Goal: Information Seeking & Learning: Learn about a topic

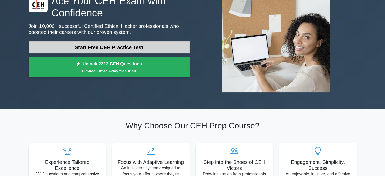
drag, startPoint x: 0, startPoint y: 0, endPoint x: 145, endPoint y: 46, distance: 151.9
click at [145, 46] on link "Start Free CEH Practice Test" at bounding box center [109, 47] width 161 height 12
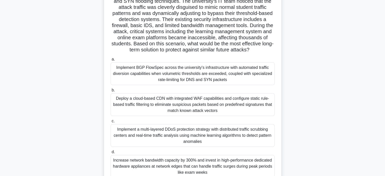
scroll to position [76, 0]
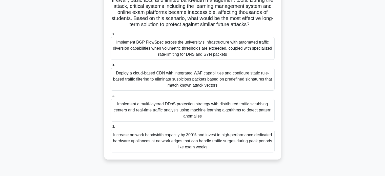
click at [176, 88] on div "Deploy a cloud-based CDN with integrated WAF capabilities and configure static …" at bounding box center [193, 79] width 164 height 23
click at [111, 67] on input "b. Deploy a cloud-based CDN with integrated WAF capabilities and configure stat…" at bounding box center [111, 64] width 0 height 3
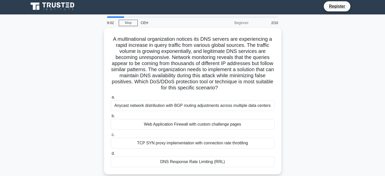
scroll to position [0, 0]
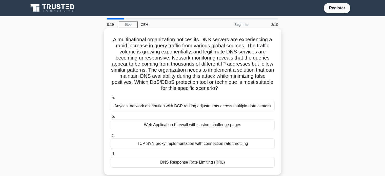
click at [215, 106] on div "Anycast network distribution with BGP routing adjustments across multiple data …" at bounding box center [193, 106] width 164 height 11
click at [111, 99] on input "a. Anycast network distribution with BGP routing adjustments across multiple da…" at bounding box center [111, 97] width 0 height 3
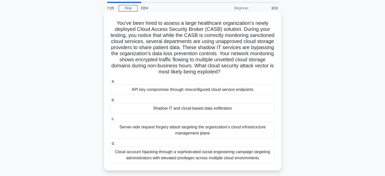
scroll to position [25, 0]
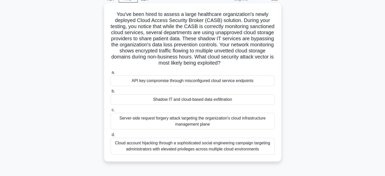
click at [190, 129] on div "Server-side request forgery attack targeting the organization's cloud infrastru…" at bounding box center [193, 121] width 164 height 17
click at [111, 112] on input "c. Server-side request forgery attack targeting the organization's cloud infras…" at bounding box center [111, 109] width 0 height 3
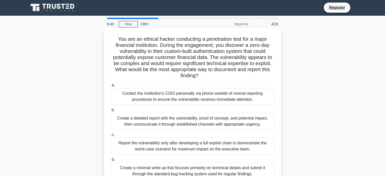
scroll to position [0, 0]
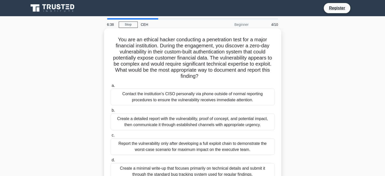
click at [212, 98] on div "Contact the institution's CISO personally via phone outside of normal reporting…" at bounding box center [193, 97] width 164 height 17
click at [111, 87] on input "a. Contact the institution's CISO personally via phone outside of normal report…" at bounding box center [111, 85] width 0 height 3
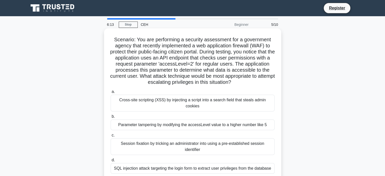
click at [190, 120] on div "Parameter tampering by modifying the accessLevel value to a higher number like 5" at bounding box center [193, 124] width 164 height 11
click at [111, 118] on input "b. Parameter tampering by modifying the accessLevel value to a higher number li…" at bounding box center [111, 116] width 0 height 3
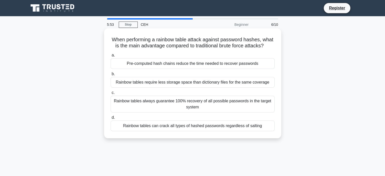
click at [191, 131] on div "Rainbow tables can crack all types of hashed passwords regardless of salting" at bounding box center [193, 126] width 164 height 11
click at [111, 119] on input "d. Rainbow tables can crack all types of hashed passwords regardless of salting" at bounding box center [111, 117] width 0 height 3
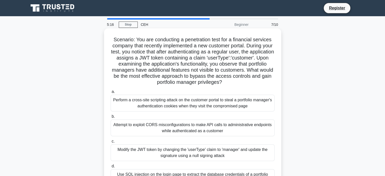
scroll to position [51, 0]
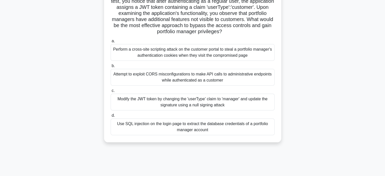
click at [201, 98] on div "Modify the JWT token by changing the 'userType' claim to 'manager' and update t…" at bounding box center [193, 102] width 164 height 17
click at [111, 92] on input "c. Modify the JWT token by changing the 'userType' claim to 'manager' and updat…" at bounding box center [111, 90] width 0 height 3
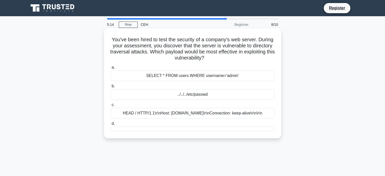
scroll to position [0, 0]
click at [199, 94] on div "../../../etc/passwd" at bounding box center [193, 94] width 164 height 11
click at [111, 88] on input "b. ../../../etc/passwd" at bounding box center [111, 86] width 0 height 3
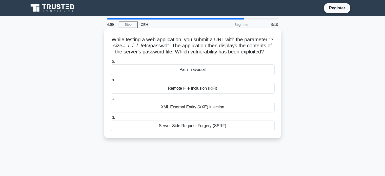
click at [210, 75] on div "Path Traversal" at bounding box center [193, 69] width 164 height 11
click at [111, 63] on input "a. Path Traversal" at bounding box center [111, 61] width 0 height 3
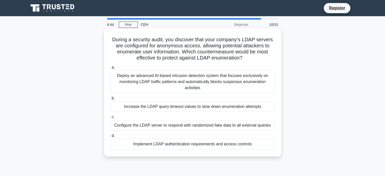
click at [200, 145] on div "Implement LDAP authentication requirements and access controls" at bounding box center [193, 144] width 164 height 11
click at [111, 137] on input "d. Implement LDAP authentication requirements and access controls" at bounding box center [111, 135] width 0 height 3
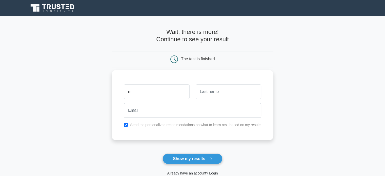
type input "m"
click at [233, 89] on input "text" at bounding box center [229, 91] width 66 height 15
type input "n"
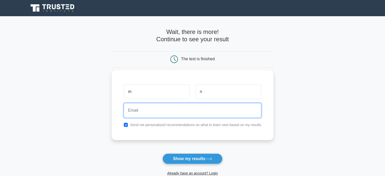
click at [190, 112] on input "email" at bounding box center [192, 110] width 137 height 15
type input "nafeesvictim@gmail.com"
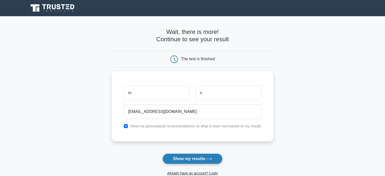
click at [194, 156] on button "Show my results" at bounding box center [193, 158] width 60 height 11
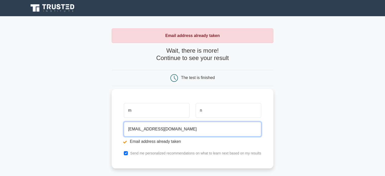
drag, startPoint x: 150, startPoint y: 129, endPoint x: 140, endPoint y: 128, distance: 10.2
click at [140, 128] on input "nafeesvictim@gmail.com" at bounding box center [192, 129] width 137 height 15
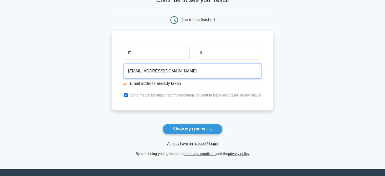
scroll to position [106, 0]
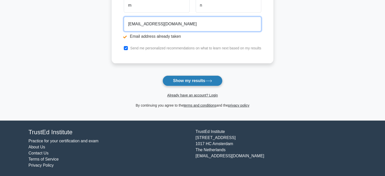
type input "nafeesattacker@gmail.com"
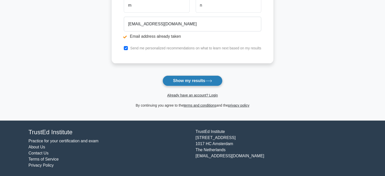
click at [203, 77] on button "Show my results" at bounding box center [193, 80] width 60 height 11
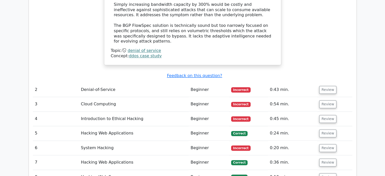
scroll to position [810, 0]
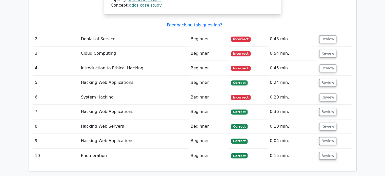
click at [265, 90] on td "Incorrect" at bounding box center [248, 97] width 39 height 14
click at [325, 93] on button "Review" at bounding box center [327, 97] width 17 height 8
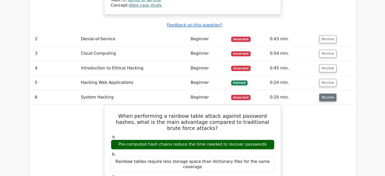
click at [325, 93] on button "Review" at bounding box center [327, 97] width 17 height 8
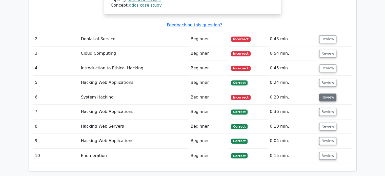
click at [323, 93] on button "Review" at bounding box center [327, 97] width 17 height 8
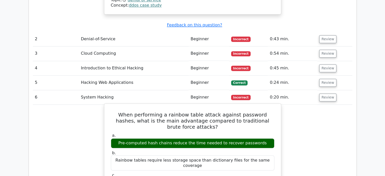
scroll to position [734, 0]
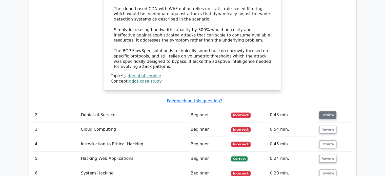
click at [323, 111] on button "Review" at bounding box center [327, 115] width 17 height 8
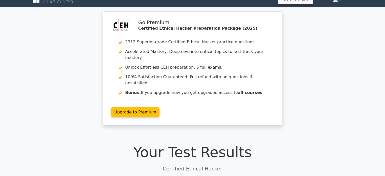
scroll to position [0, 0]
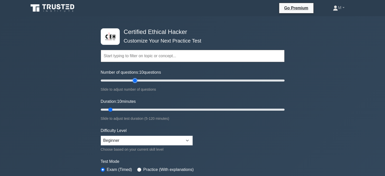
click at [134, 81] on input "Number of questions: 10 questions" at bounding box center [193, 80] width 184 height 6
click at [173, 78] on input "Number of questions: 40 questions" at bounding box center [193, 80] width 184 height 6
drag, startPoint x: 185, startPoint y: 81, endPoint x: 306, endPoint y: 87, distance: 120.9
click at [285, 84] on input "Number of questions: 200 questions" at bounding box center [193, 80] width 184 height 6
type input "50"
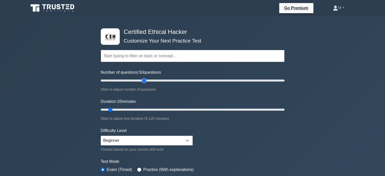
click at [142, 81] on input "Number of questions: 50 questions" at bounding box center [193, 80] width 184 height 6
drag, startPoint x: 110, startPoint y: 106, endPoint x: 145, endPoint y: 108, distance: 35.0
type input "30"
click at [145, 108] on input "Duration: 30 minutes" at bounding box center [193, 110] width 184 height 6
click at [150, 140] on select "Beginner Intermediate Expert" at bounding box center [147, 141] width 92 height 10
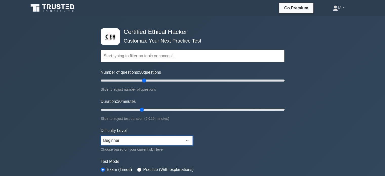
select select "expert"
click at [101, 136] on select "Beginner Intermediate Expert" at bounding box center [147, 141] width 92 height 10
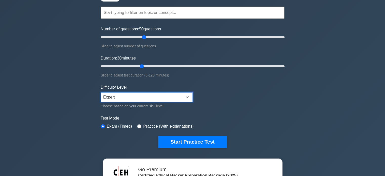
scroll to position [101, 0]
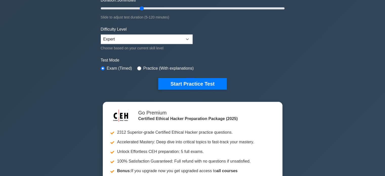
click at [154, 70] on label "Practice (With explanations)" at bounding box center [168, 68] width 50 height 6
click at [154, 67] on label "Practice (With explanations)" at bounding box center [168, 68] width 50 height 6
click at [139, 68] on input "radio" at bounding box center [139, 68] width 4 height 4
radio input "true"
click at [119, 68] on label "Exam (Timed)" at bounding box center [119, 68] width 25 height 6
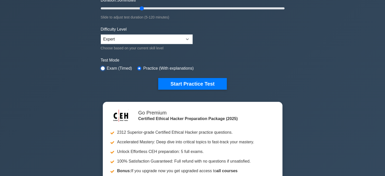
click at [103, 67] on input "radio" at bounding box center [103, 68] width 4 height 4
radio input "true"
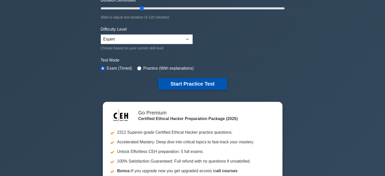
click at [192, 81] on button "Start Practice Test" at bounding box center [192, 84] width 68 height 12
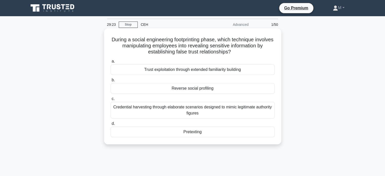
click at [207, 64] on label "a. Trust exploitation through extended familiarity building" at bounding box center [193, 66] width 164 height 17
click at [111, 63] on input "a. Trust exploitation through extended familiarity building" at bounding box center [111, 61] width 0 height 3
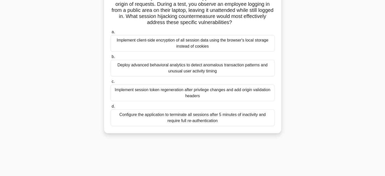
scroll to position [76, 0]
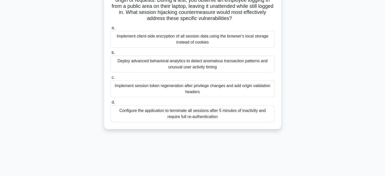
click at [189, 91] on div "Implement session token regeneration after privilege changes and add origin val…" at bounding box center [193, 89] width 164 height 17
click at [111, 79] on input "c. Implement session token regeneration after privilege changes and add origin …" at bounding box center [111, 77] width 0 height 3
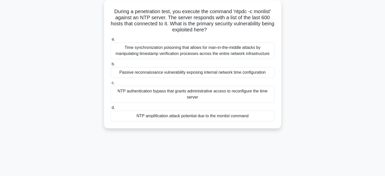
scroll to position [0, 0]
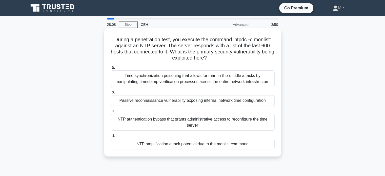
click at [233, 145] on div "NTP amplification attack potential due to the monlist command" at bounding box center [193, 144] width 164 height 11
click at [111, 137] on input "d. NTP amplification attack potential due to the monlist command" at bounding box center [111, 135] width 0 height 3
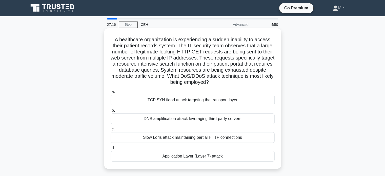
click at [231, 103] on div "TCP SYN flood attack targeting the transport layer" at bounding box center [193, 100] width 164 height 11
click at [111, 93] on input "a. TCP SYN flood attack targeting the transport layer" at bounding box center [111, 91] width 0 height 3
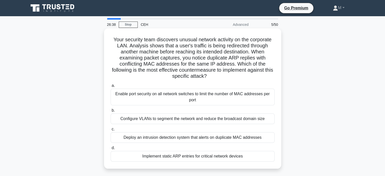
click at [223, 139] on div "Deploy an intrusion detection system that alerts on duplicate MAC addresses" at bounding box center [193, 137] width 164 height 11
click at [111, 131] on input "c. Deploy an intrusion detection system that alerts on duplicate MAC addresses" at bounding box center [111, 129] width 0 height 3
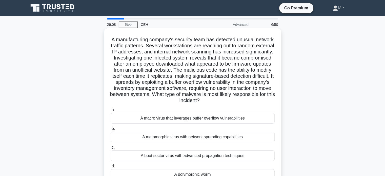
click at [211, 117] on div "A macro virus that leverages buffer overflow vulnerabilities" at bounding box center [193, 118] width 164 height 11
click at [111, 112] on input "a. A macro virus that leverages buffer overflow vulnerabilities" at bounding box center [111, 109] width 0 height 3
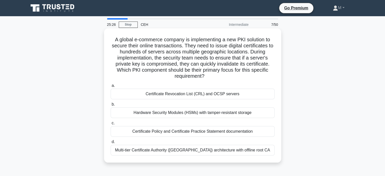
click at [216, 148] on div "Multi-tier Certificate Authority (CA) architecture with offline root CA" at bounding box center [193, 150] width 164 height 11
click at [111, 144] on input "d. Multi-tier Certificate Authority (CA) architecture with offline root CA" at bounding box center [111, 141] width 0 height 3
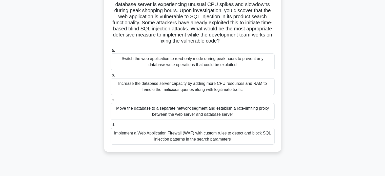
scroll to position [51, 0]
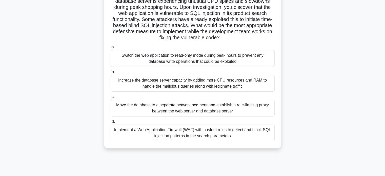
click at [211, 132] on div "Implement a Web Application Firewall (WAF) with custom rules to detect and bloc…" at bounding box center [193, 133] width 164 height 17
click at [111, 123] on input "d. Implement a Web Application Firewall (WAF) with custom rules to detect and b…" at bounding box center [111, 121] width 0 height 3
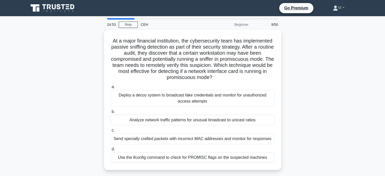
scroll to position [0, 0]
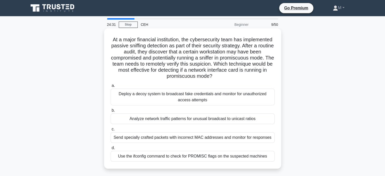
click at [248, 156] on div "Use the ifconfig command to check for PROMISC flags on the suspected machines" at bounding box center [193, 156] width 164 height 11
click at [111, 150] on input "d. Use the ifconfig command to check for PROMISC flags on the suspected machines" at bounding box center [111, 147] width 0 height 3
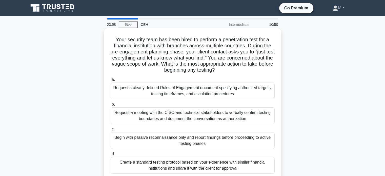
click at [220, 90] on div "Request a clearly defined Rules of Engagement document specifying authorized ta…" at bounding box center [193, 91] width 164 height 17
click at [111, 81] on input "a. Request a clearly defined Rules of Engagement document specifying authorized…" at bounding box center [111, 79] width 0 height 3
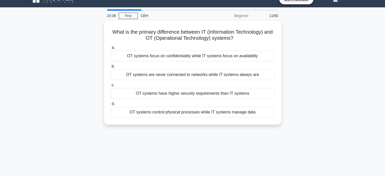
scroll to position [10, 0]
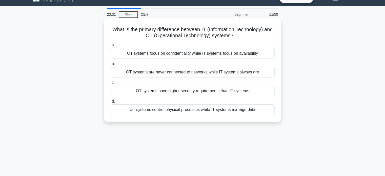
click at [199, 111] on div "OT systems control physical processes while IT systems manage data" at bounding box center [193, 109] width 164 height 11
click at [111, 103] on input "d. OT systems control physical processes while IT systems manage data" at bounding box center [111, 101] width 0 height 3
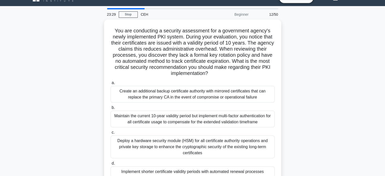
scroll to position [0, 0]
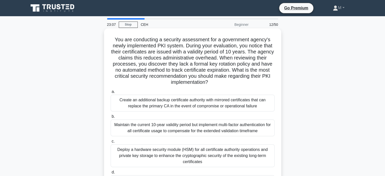
click at [196, 109] on div "Create an additional backup certificate authority with mirrored certificates th…" at bounding box center [193, 103] width 164 height 17
click at [111, 93] on input "a. Create an additional backup certificate authority with mirrored certificates…" at bounding box center [111, 91] width 0 height 3
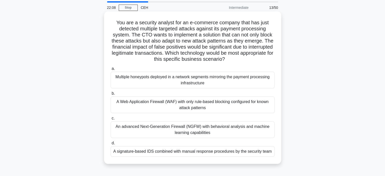
scroll to position [25, 0]
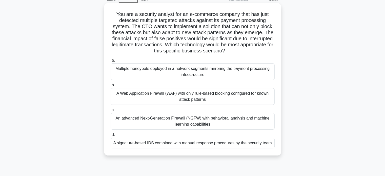
click at [202, 99] on div "A Web Application Firewall (WAF) with only rule-based blocking configured for k…" at bounding box center [193, 96] width 164 height 17
click at [111, 87] on input "b. A Web Application Firewall (WAF) with only rule-based blocking configured fo…" at bounding box center [111, 85] width 0 height 3
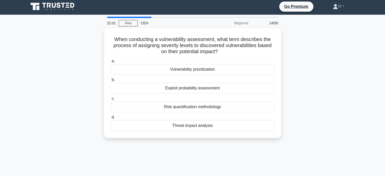
scroll to position [0, 0]
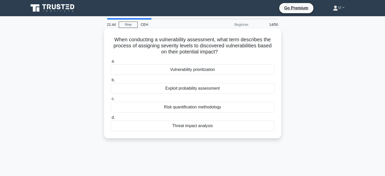
click at [204, 70] on div "Vulnerability prioritization" at bounding box center [193, 69] width 164 height 11
click at [111, 63] on input "a. Vulnerability prioritization" at bounding box center [111, 61] width 0 height 3
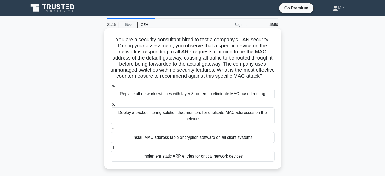
click at [203, 123] on div "Deploy a packet filtering solution that monitors for duplicate MAC addresses on…" at bounding box center [193, 115] width 164 height 17
click at [111, 106] on input "b. Deploy a packet filtering solution that monitors for duplicate MAC addresses…" at bounding box center [111, 104] width 0 height 3
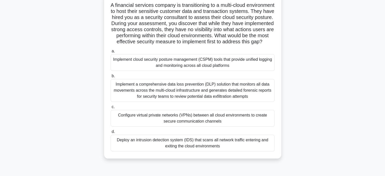
scroll to position [76, 0]
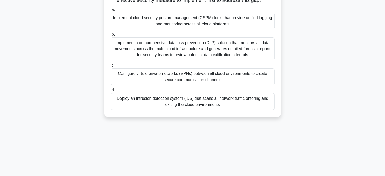
click at [215, 26] on div "Implement cloud security posture management (CSPM) tools that provide unified l…" at bounding box center [193, 21] width 164 height 17
click at [111, 11] on input "a. Implement cloud security posture management (CSPM) tools that provide unifie…" at bounding box center [111, 9] width 0 height 3
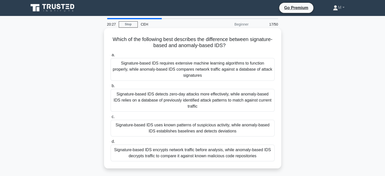
scroll to position [0, 0]
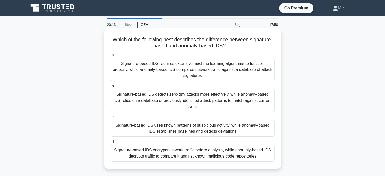
click at [208, 129] on div "Signature-based IDS uses known patterns of suspicious activity, while anomaly-b…" at bounding box center [193, 128] width 164 height 17
click at [111, 119] on input "c. Signature-based IDS uses known patterns of suspicious activity, while anomal…" at bounding box center [111, 116] width 0 height 3
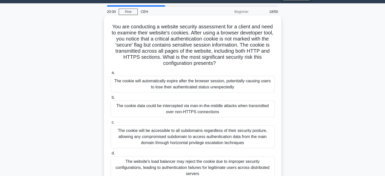
scroll to position [25, 0]
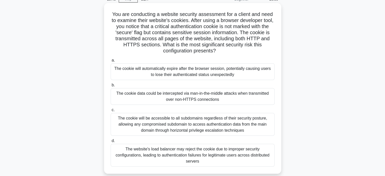
click at [251, 126] on div "The cookie will be accessible to all subdomains regardless of their security po…" at bounding box center [193, 124] width 164 height 23
click at [111, 112] on input "c. The cookie will be accessible to all subdomains regardless of their security…" at bounding box center [111, 109] width 0 height 3
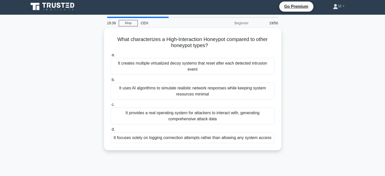
scroll to position [0, 0]
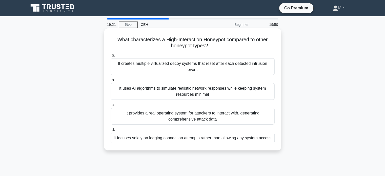
click at [216, 137] on div "It focuses solely on logging connection attempts rather than allowing any syste…" at bounding box center [193, 138] width 164 height 11
click at [111, 131] on input "d. It focuses solely on logging connection attempts rather than allowing any sy…" at bounding box center [111, 129] width 0 height 3
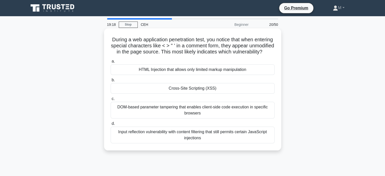
click at [221, 100] on div "a. HTML Injection that allows only limited markup manipulation b. Cross-Site Sc…" at bounding box center [193, 100] width 170 height 87
click at [221, 94] on div "Cross-Site Scripting (XSS)" at bounding box center [193, 88] width 164 height 11
click at [111, 82] on input "b. Cross-Site Scripting (XSS)" at bounding box center [111, 79] width 0 height 3
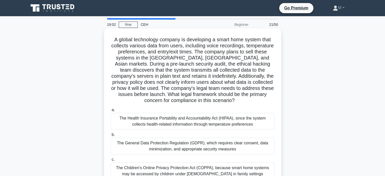
scroll to position [51, 0]
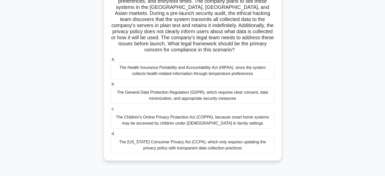
click at [221, 100] on div "The General Data Protection Regulation (GDPR), which requires clear consent, da…" at bounding box center [193, 95] width 164 height 17
click at [111, 86] on input "b. The General Data Protection Regulation (GDPR), which requires clear consent,…" at bounding box center [111, 84] width 0 height 3
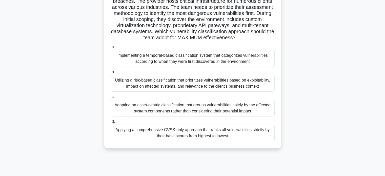
click at [177, 133] on div "Applying a comprehensive CVSS-only approach that ranks all vulnerabilities stri…" at bounding box center [193, 133] width 164 height 17
click at [111, 123] on input "d. Applying a comprehensive CVSS-only approach that ranks all vulnerabilities s…" at bounding box center [111, 121] width 0 height 3
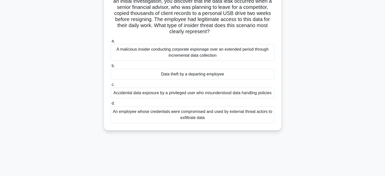
click at [226, 75] on div "Data theft by a departing employee" at bounding box center [193, 74] width 164 height 11
click at [111, 68] on input "b. Data theft by a departing employee" at bounding box center [111, 65] width 0 height 3
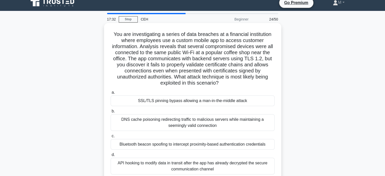
scroll to position [0, 0]
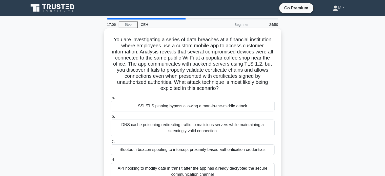
click at [171, 106] on div "SSL/TLS pinning bypass allowing a man-in-the-middle attack" at bounding box center [193, 106] width 164 height 11
click at [111, 99] on input "a. SSL/TLS pinning bypass allowing a man-in-the-middle attack" at bounding box center [111, 97] width 0 height 3
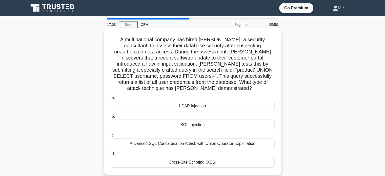
click at [204, 119] on div "SQL Injection" at bounding box center [193, 124] width 164 height 11
click at [111, 116] on input "b. SQL Injection" at bounding box center [111, 116] width 0 height 3
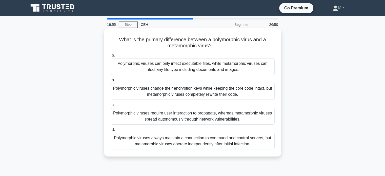
click at [237, 64] on div "Polymorphic viruses can only infect executable files, while metamorphic viruses…" at bounding box center [193, 66] width 164 height 17
click at [111, 57] on input "a. Polymorphic viruses can only infect executable files, while metamorphic viru…" at bounding box center [111, 55] width 0 height 3
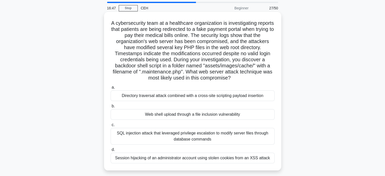
scroll to position [25, 0]
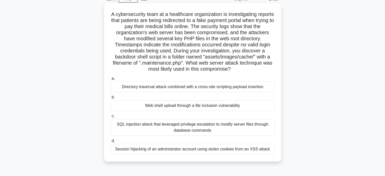
click at [241, 106] on div "Web shell upload through a file inclusion vulnerability" at bounding box center [193, 105] width 164 height 11
click at [111, 99] on input "b. Web shell upload through a file inclusion vulnerability" at bounding box center [111, 97] width 0 height 3
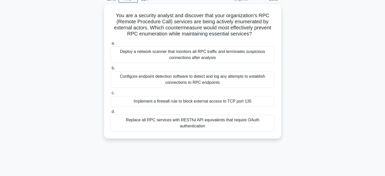
scroll to position [0, 0]
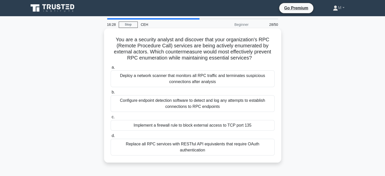
click at [200, 106] on div "Configure endpoint detection software to detect and log any attempts to establi…" at bounding box center [193, 103] width 164 height 17
click at [111, 94] on input "b. Configure endpoint detection software to detect and log any attempts to esta…" at bounding box center [111, 92] width 0 height 3
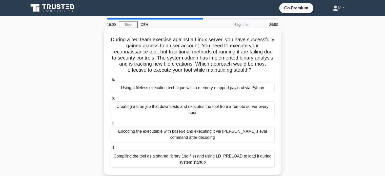
click at [177, 92] on div "Using a fileless execution technique with a memory-mapped payload via Python" at bounding box center [193, 88] width 164 height 11
click at [111, 81] on input "a. Using a fileless execution technique with a memory-mapped payload via Python" at bounding box center [111, 79] width 0 height 3
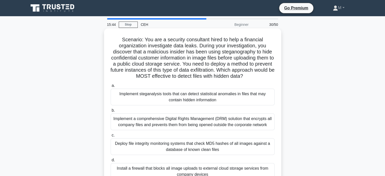
click at [227, 102] on div "Implement steganalysis tools that can detect statistical anomalies in files tha…" at bounding box center [193, 97] width 164 height 17
click at [111, 87] on input "a. Implement steganalysis tools that can detect statistical anomalies in files …" at bounding box center [111, 85] width 0 height 3
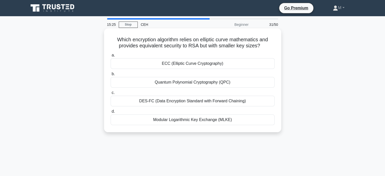
click at [203, 99] on div "DES-FC (Data Encryption Standard with Forward Chaining)" at bounding box center [193, 101] width 164 height 11
click at [111, 94] on input "c. DES-FC (Data Encryption Standard with Forward Chaining)" at bounding box center [111, 92] width 0 height 3
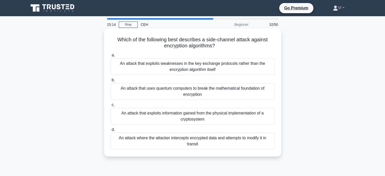
click at [206, 73] on div "An attack that exploits weaknesses in the key exchange protocols rather than th…" at bounding box center [193, 66] width 164 height 17
click at [111, 57] on input "a. An attack that exploits weaknesses in the key exchange protocols rather than…" at bounding box center [111, 55] width 0 height 3
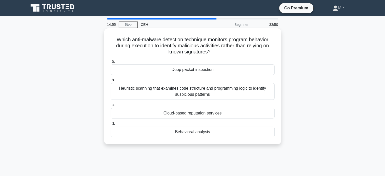
click at [183, 95] on div "Heuristic scanning that examines code structure and programming logic to identi…" at bounding box center [193, 91] width 164 height 17
click at [111, 82] on input "b. Heuristic scanning that examines code structure and programming logic to ide…" at bounding box center [111, 79] width 0 height 3
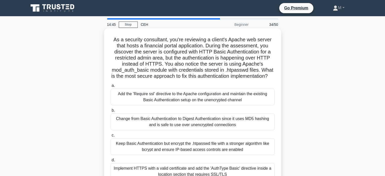
scroll to position [51, 0]
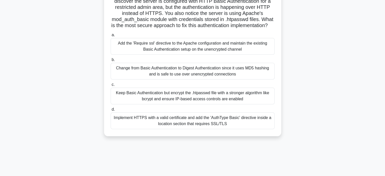
click at [214, 129] on div "Implement HTTPS with a valid certificate and add the 'AuthType Basic' directive…" at bounding box center [193, 120] width 164 height 17
click at [111, 111] on input "d. Implement HTTPS with a valid certificate and add the 'AuthType Basic' direct…" at bounding box center [111, 109] width 0 height 3
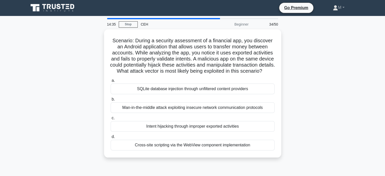
scroll to position [0, 0]
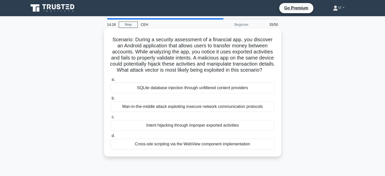
click at [195, 112] on div "Man-in-the-middle attack exploiting insecure network communication protocols" at bounding box center [193, 106] width 164 height 11
click at [111, 100] on input "b. Man-in-the-middle attack exploiting insecure network communication protocols" at bounding box center [111, 98] width 0 height 3
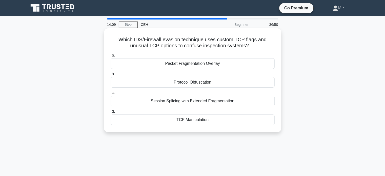
click at [197, 118] on div "TCP Manipulation" at bounding box center [193, 119] width 164 height 11
click at [111, 113] on input "d. TCP Manipulation" at bounding box center [111, 111] width 0 height 3
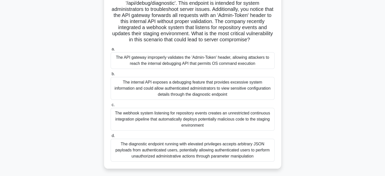
scroll to position [76, 0]
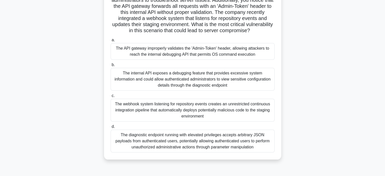
click at [171, 75] on div "The internal API exposes a debugging feature that provides excessive system inf…" at bounding box center [193, 79] width 164 height 23
click at [111, 67] on input "b. The internal API exposes a debugging feature that provides excessive system …" at bounding box center [111, 64] width 0 height 3
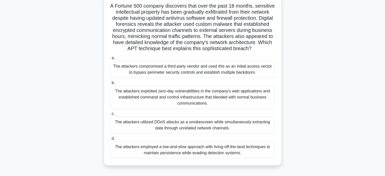
scroll to position [25, 0]
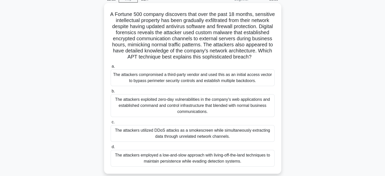
click at [205, 86] on div "The attackers compromised a third-party vendor and used this as an initial acce…" at bounding box center [193, 77] width 164 height 17
click at [111, 68] on input "a. The attackers compromised a third-party vendor and used this as an initial a…" at bounding box center [111, 66] width 0 height 3
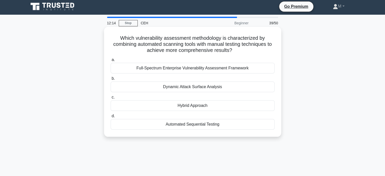
scroll to position [0, 0]
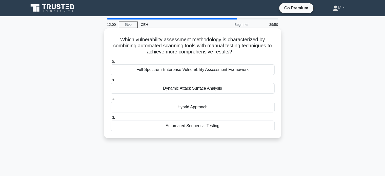
click at [206, 109] on div "Hybrid Approach" at bounding box center [193, 107] width 164 height 11
click at [111, 101] on input "c. Hybrid Approach" at bounding box center [111, 98] width 0 height 3
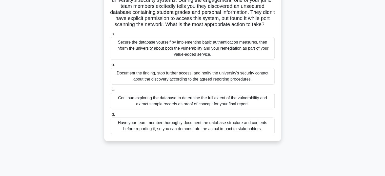
scroll to position [51, 0]
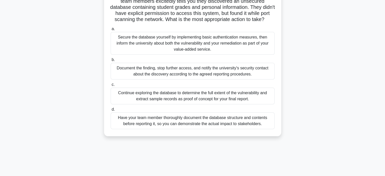
click at [213, 78] on div "Document the finding, stop further access, and notify the university's security…" at bounding box center [193, 71] width 164 height 17
click at [111, 62] on input "b. Document the finding, stop further access, and notify the university's secur…" at bounding box center [111, 59] width 0 height 3
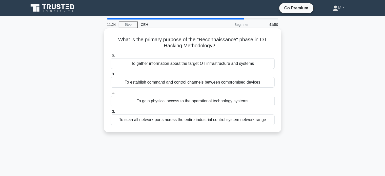
scroll to position [0, 0]
click at [229, 61] on div "To gather information about the target OT infrastructure and systems" at bounding box center [193, 63] width 164 height 11
click at [111, 57] on input "a. To gather information about the target OT infrastructure and systems" at bounding box center [111, 55] width 0 height 3
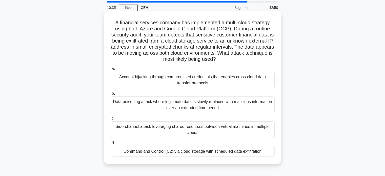
scroll to position [25, 0]
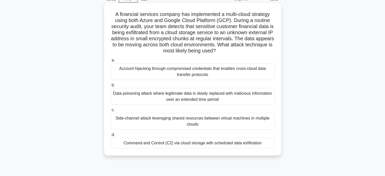
click at [227, 75] on div "Account hijacking through compromised credentials that enables cross-cloud data…" at bounding box center [193, 71] width 164 height 17
click at [111, 62] on input "a. Account hijacking through compromised credentials that enables cross-cloud d…" at bounding box center [111, 60] width 0 height 3
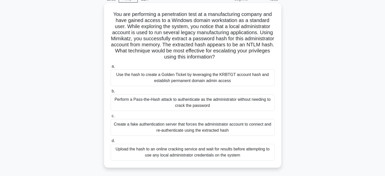
scroll to position [0, 0]
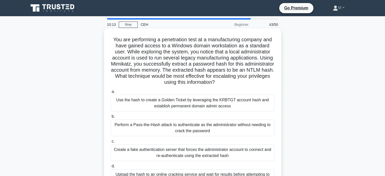
click at [206, 132] on div "Perform a Pass-the-Hash attack to authenticate as the administrator without nee…" at bounding box center [193, 127] width 164 height 17
click at [111, 118] on input "b. Perform a Pass-the-Hash attack to authenticate as the administrator without …" at bounding box center [111, 116] width 0 height 3
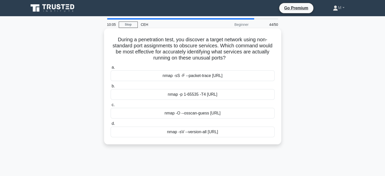
click at [229, 92] on div "nmap -p 1-65535 -T4 10.10.10.0/24" at bounding box center [193, 94] width 164 height 11
click at [111, 88] on input "b. nmap -p 1-65535 -T4 10.10.10.0/24" at bounding box center [111, 86] width 0 height 3
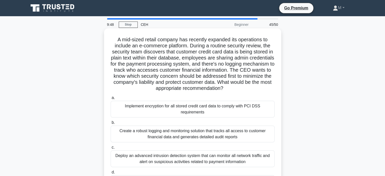
scroll to position [51, 0]
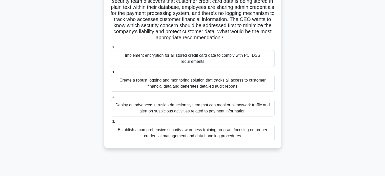
click at [225, 137] on div "Establish a comprehensive security awareness training program focusing on prope…" at bounding box center [193, 133] width 164 height 17
click at [111, 123] on input "d. Establish a comprehensive security awareness training program focusing on pr…" at bounding box center [111, 121] width 0 height 3
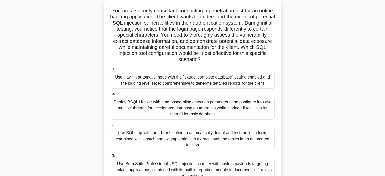
scroll to position [76, 0]
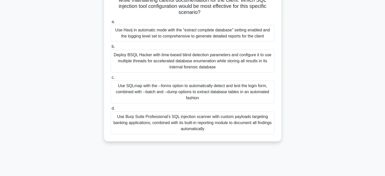
click at [225, 91] on div "Use SQLmap with the --forms option to automatically detect and test the login f…" at bounding box center [193, 92] width 164 height 23
click at [111, 79] on input "c. Use SQLmap with the --forms option to automatically detect and test the logi…" at bounding box center [111, 77] width 0 height 3
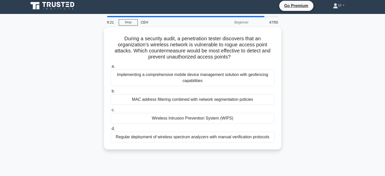
scroll to position [0, 0]
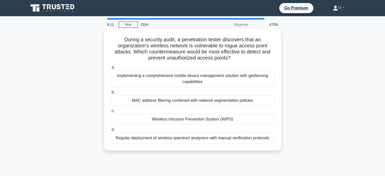
click at [219, 117] on div "Wireless Intrusion Prevention System (WIPS)" at bounding box center [193, 119] width 164 height 11
click at [111, 113] on input "c. Wireless Intrusion Prevention System (WIPS)" at bounding box center [111, 110] width 0 height 3
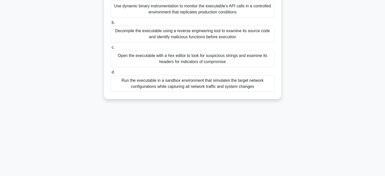
scroll to position [97, 0]
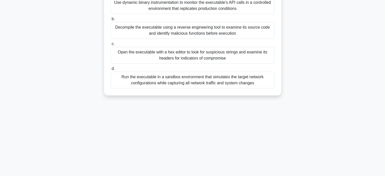
click at [209, 85] on div "Run the executable in a sandbox environment that simulates the target network c…" at bounding box center [193, 80] width 164 height 17
click at [111, 70] on input "d. Run the executable in a sandbox environment that simulates the target networ…" at bounding box center [111, 68] width 0 height 3
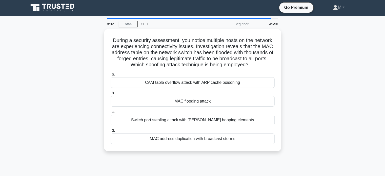
scroll to position [0, 0]
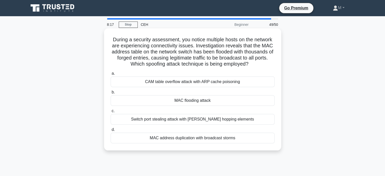
click at [230, 104] on div "MAC flooding attack" at bounding box center [193, 100] width 164 height 11
click at [111, 94] on input "b. MAC flooding attack" at bounding box center [111, 92] width 0 height 3
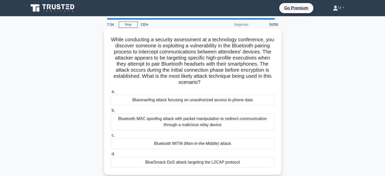
click at [217, 142] on div "Bluetooth MITM (Man-in-the-Middle) attack" at bounding box center [193, 143] width 164 height 11
click at [111, 137] on input "c. Bluetooth MITM (Man-in-the-Middle) attack" at bounding box center [111, 135] width 0 height 3
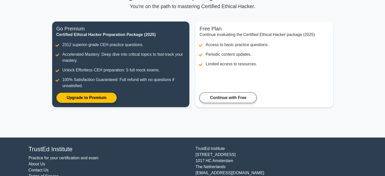
scroll to position [40, 0]
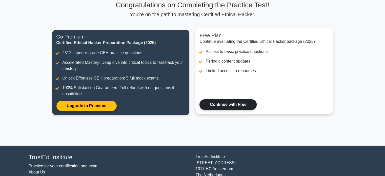
click at [241, 108] on link "Continue with Free" at bounding box center [228, 104] width 57 height 11
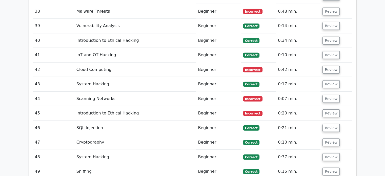
scroll to position [1392, 0]
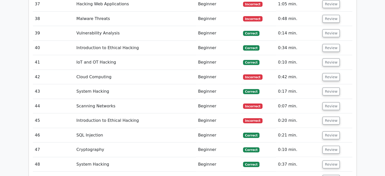
click at [246, 118] on span "Incorrect" at bounding box center [252, 120] width 19 height 5
click at [260, 113] on td "Incorrect" at bounding box center [258, 120] width 35 height 14
click at [329, 117] on button "Review" at bounding box center [331, 121] width 17 height 8
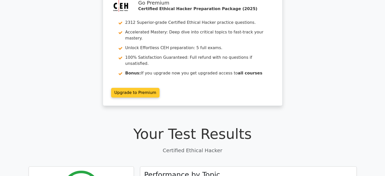
scroll to position [0, 0]
